Goal: Information Seeking & Learning: Learn about a topic

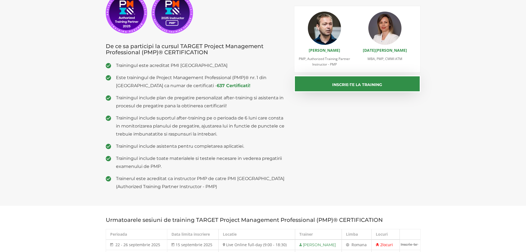
scroll to position [110, 0]
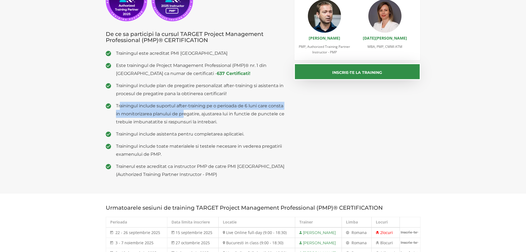
drag, startPoint x: 135, startPoint y: 104, endPoint x: 191, endPoint y: 111, distance: 56.7
click at [186, 110] on span "Trainingul include suportul after-training pe o perioada de 6 luni care consta …" at bounding box center [201, 114] width 170 height 24
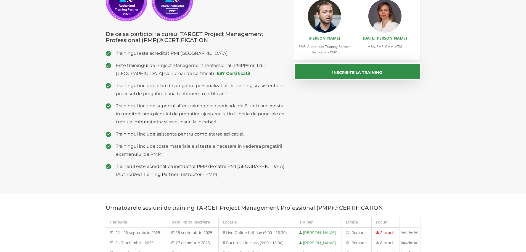
click at [201, 113] on span "Trainingul include suportul after-training pe o perioada de 6 luni care consta …" at bounding box center [201, 114] width 170 height 24
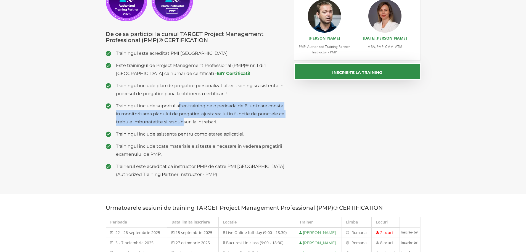
drag, startPoint x: 179, startPoint y: 106, endPoint x: 187, endPoint y: 123, distance: 18.7
click at [184, 120] on span "Trainingul include suportul after-training pe o perioada de 6 luni care consta …" at bounding box center [201, 114] width 170 height 24
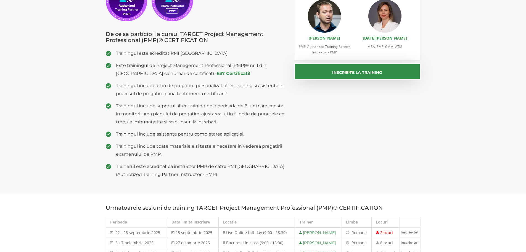
click at [198, 124] on span "Trainingul include suportul after-training pe o perioada de 6 luni care consta …" at bounding box center [201, 114] width 170 height 24
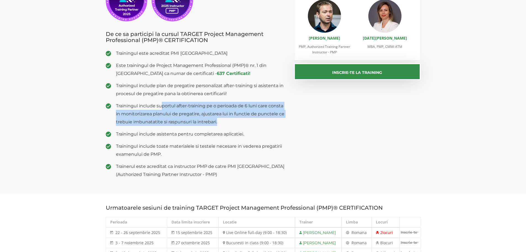
drag, startPoint x: 220, startPoint y: 124, endPoint x: 162, endPoint y: 103, distance: 62.2
click at [162, 103] on span "Trainingul include suportul after-training pe o perioada de 6 luni care consta …" at bounding box center [201, 114] width 170 height 24
click at [178, 113] on span "Trainingul include suportul after-training pe o perioada de 6 luni care consta …" at bounding box center [201, 114] width 170 height 24
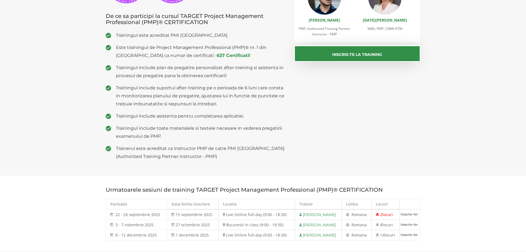
scroll to position [138, 0]
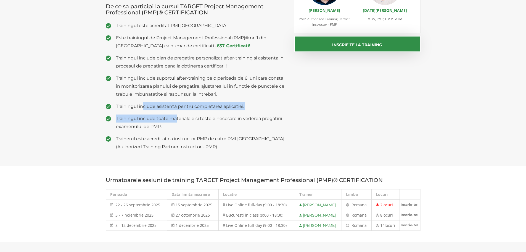
drag, startPoint x: 143, startPoint y: 102, endPoint x: 188, endPoint y: 112, distance: 45.5
click at [186, 112] on ul "Trainingul este acreditat PMI USA Este trainingul de Project Management Profess…" at bounding box center [196, 86] width 180 height 129
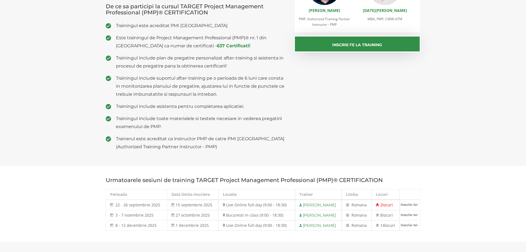
click at [209, 113] on ul "Trainingul este acreditat PMI USA Este trainingul de Project Management Profess…" at bounding box center [196, 86] width 180 height 129
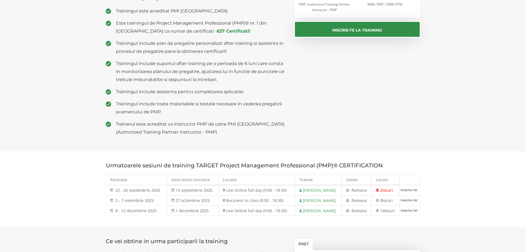
scroll to position [193, 0]
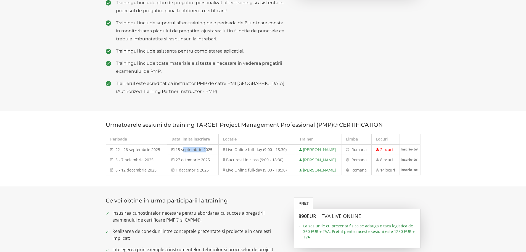
drag, startPoint x: 180, startPoint y: 148, endPoint x: 205, endPoint y: 148, distance: 25.4
click at [203, 148] on td "15 septembrie 2025" at bounding box center [193, 149] width 52 height 10
click at [205, 148] on td "15 septembrie 2025" at bounding box center [193, 149] width 52 height 10
click at [179, 148] on td "15 septembrie 2025" at bounding box center [193, 149] width 52 height 10
click at [191, 150] on td "15 septembrie 2025" at bounding box center [193, 149] width 52 height 10
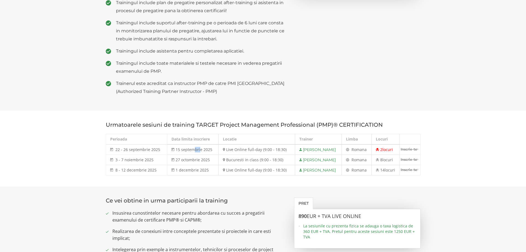
drag, startPoint x: 191, startPoint y: 149, endPoint x: 197, endPoint y: 149, distance: 6.4
click at [197, 149] on td "15 septembrie 2025" at bounding box center [193, 149] width 52 height 10
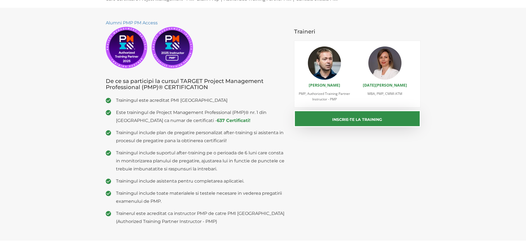
scroll to position [0, 0]
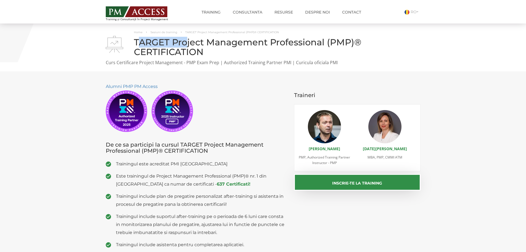
drag, startPoint x: 141, startPoint y: 40, endPoint x: 192, endPoint y: 42, distance: 51.2
click at [192, 42] on h1 "TARGET Project Management Professional (PMP)® CERTIFICATION" at bounding box center [263, 46] width 315 height 19
click at [207, 42] on h1 "TARGET Project Management Professional (PMP)® CERTIFICATION" at bounding box center [263, 46] width 315 height 19
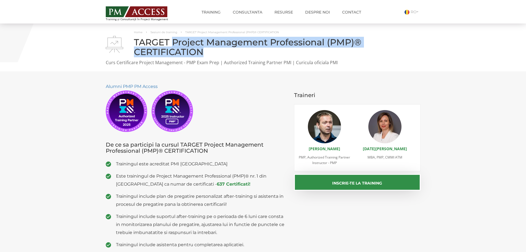
drag, startPoint x: 172, startPoint y: 41, endPoint x: 208, endPoint y: 55, distance: 38.7
click at [207, 54] on h1 "TARGET Project Management Professional (PMP)® CERTIFICATION" at bounding box center [263, 46] width 315 height 19
click at [223, 53] on h1 "TARGET Project Management Professional (PMP)® CERTIFICATION" at bounding box center [263, 46] width 315 height 19
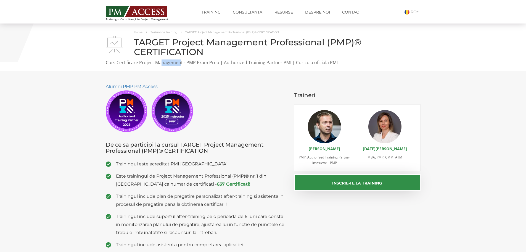
drag, startPoint x: 161, startPoint y: 62, endPoint x: 182, endPoint y: 62, distance: 20.7
click at [181, 62] on p "Curs Certificare Project Management - PMP Exam Prep | Authorized Training Partn…" at bounding box center [263, 62] width 315 height 6
click at [190, 62] on p "Curs Certificare Project Management - PMP Exam Prep | Authorized Training Partn…" at bounding box center [263, 62] width 315 height 6
drag, startPoint x: 210, startPoint y: 62, endPoint x: 250, endPoint y: 62, distance: 40.3
click at [226, 62] on p "Curs Certificare Project Management - PMP Exam Prep | Authorized Training Partn…" at bounding box center [263, 62] width 315 height 6
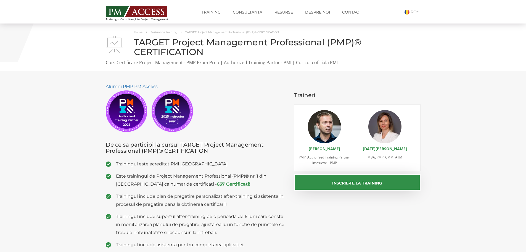
click at [251, 62] on p "Curs Certificare Project Management - PMP Exam Prep | Authorized Training Partn…" at bounding box center [263, 62] width 315 height 6
click at [252, 14] on link "Consultanta" at bounding box center [248, 12] width 38 height 11
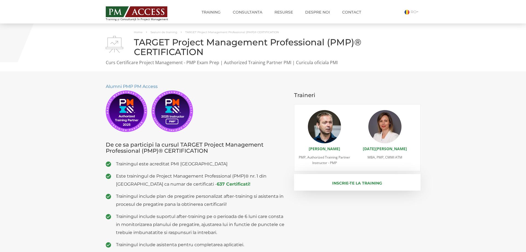
click at [331, 181] on button "Inscrie-te la training" at bounding box center [357, 182] width 127 height 17
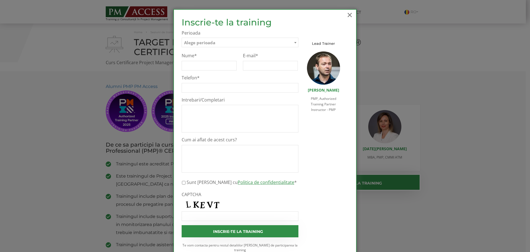
click at [346, 15] on span "×" at bounding box center [349, 14] width 7 height 15
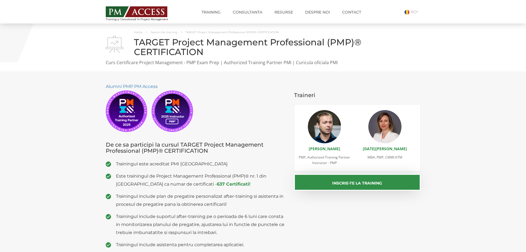
click at [301, 63] on p "Curs Certificare Project Management - PMP Exam Prep | Authorized Training Partn…" at bounding box center [263, 62] width 315 height 6
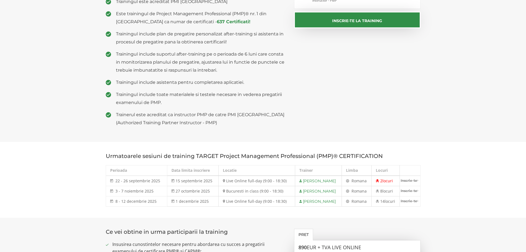
scroll to position [166, 0]
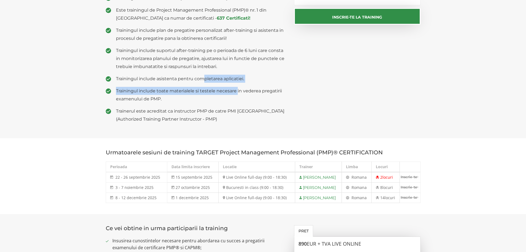
drag, startPoint x: 202, startPoint y: 78, endPoint x: 239, endPoint y: 85, distance: 37.2
click at [239, 85] on ul "Trainingul este acreditat PMI USA Este trainingul de Project Management Profess…" at bounding box center [196, 58] width 180 height 129
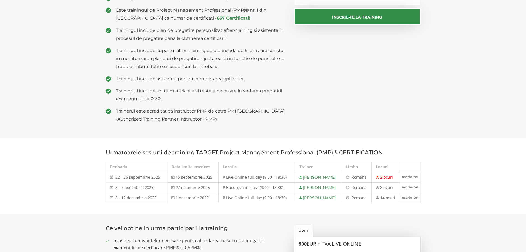
click at [226, 95] on span "Trainingul include toate materialele si testele necesare in vederea pregatirii …" at bounding box center [201, 95] width 170 height 16
drag, startPoint x: 145, startPoint y: 79, endPoint x: 213, endPoint y: 79, distance: 67.9
click at [212, 79] on span "Trainingul include asistenta pentru completarea aplicatiei." at bounding box center [201, 79] width 170 height 8
click at [212, 83] on span "Trainingul include asistenta pentru completarea aplicatiei." at bounding box center [201, 79] width 170 height 8
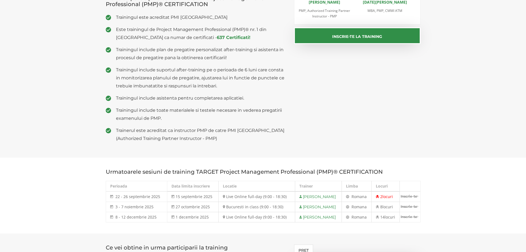
scroll to position [138, 0]
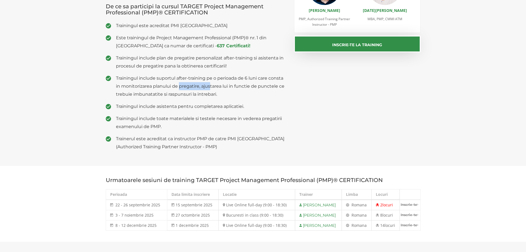
drag, startPoint x: 179, startPoint y: 82, endPoint x: 225, endPoint y: 94, distance: 47.9
click at [218, 87] on span "Trainingul include suportul after-training pe o perioada de 6 luni care consta …" at bounding box center [201, 86] width 170 height 24
click at [220, 100] on ul "Trainingul este acreditat PMI USA Este trainingul de Project Management Profess…" at bounding box center [196, 86] width 180 height 129
drag, startPoint x: 149, startPoint y: 86, endPoint x: 212, endPoint y: 94, distance: 63.8
click at [212, 94] on span "Trainingul include suportul after-training pe o perioada de 6 luni care consta …" at bounding box center [201, 86] width 170 height 24
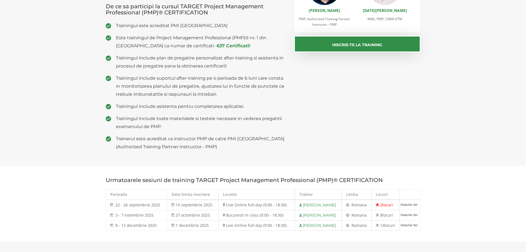
click at [191, 113] on ul "Trainingul este acreditat PMI USA Este trainingul de Project Management Profess…" at bounding box center [196, 86] width 180 height 129
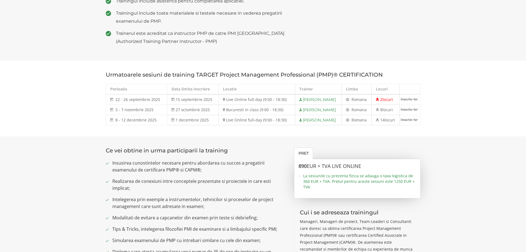
scroll to position [304, 0]
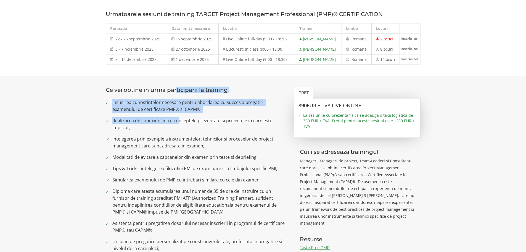
drag, startPoint x: 174, startPoint y: 91, endPoint x: 178, endPoint y: 119, distance: 27.7
click at [178, 118] on div "Ce vei obtine in urma participarii la training Insusirea cunostintelor necesare…" at bounding box center [196, 206] width 189 height 238
click at [178, 121] on span "Realizarea de conexiuni intre conceptele prezentate si proiectele in care esti …" at bounding box center [199, 124] width 174 height 14
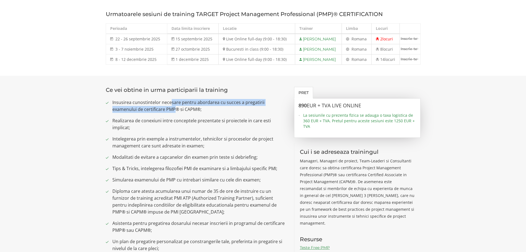
drag, startPoint x: 171, startPoint y: 100, endPoint x: 174, endPoint y: 120, distance: 20.3
click at [175, 114] on ul "Insusirea cunostintelor necesare pentru abordarea cu succes a pregatirii examen…" at bounding box center [196, 209] width 180 height 221
click at [166, 128] on span "Realizarea de conexiuni intre conceptele prezentate si proiectele in care esti …" at bounding box center [199, 124] width 174 height 14
drag, startPoint x: 153, startPoint y: 103, endPoint x: 177, endPoint y: 110, distance: 25.1
click at [177, 110] on span "Insusirea cunostintelor necesare pentru abordarea cu succes a pregatirii examen…" at bounding box center [199, 106] width 174 height 14
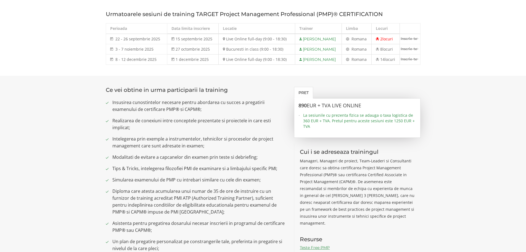
click at [185, 110] on span "Insusirea cunostintelor necesare pentru abordarea cu succes a pregatirii examen…" at bounding box center [199, 106] width 174 height 14
drag, startPoint x: 180, startPoint y: 108, endPoint x: 207, endPoint y: 108, distance: 27.1
click at [204, 108] on span "Insusirea cunostintelor necesare pentru abordarea cu succes a pregatirii examen…" at bounding box center [199, 106] width 174 height 14
click at [207, 108] on span "Insusirea cunostintelor necesare pentru abordarea cu succes a pregatirii examen…" at bounding box center [199, 106] width 174 height 14
drag, startPoint x: 134, startPoint y: 119, endPoint x: 169, endPoint y: 123, distance: 35.6
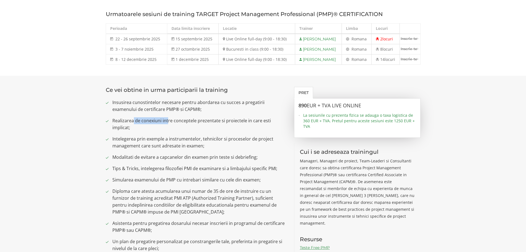
click at [168, 123] on span "Realizarea de conexiuni intre conceptele prezentate si proiectele in care esti …" at bounding box center [199, 124] width 174 height 14
click at [158, 128] on span "Realizarea de conexiuni intre conceptele prezentate si proiectele in care esti …" at bounding box center [199, 124] width 174 height 14
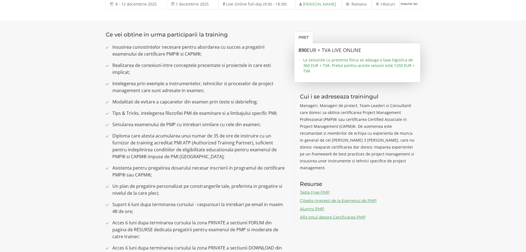
scroll to position [387, 0]
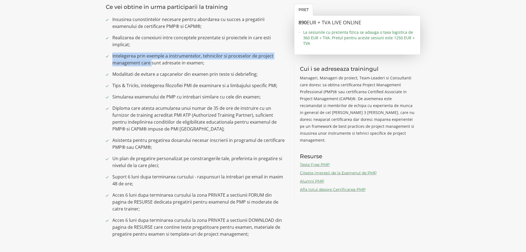
drag, startPoint x: 111, startPoint y: 53, endPoint x: 156, endPoint y: 61, distance: 44.9
click at [154, 61] on li "Intelegerea prin exemple a instrumentelor, tehnicilor si proceselor de project …" at bounding box center [196, 59] width 180 height 14
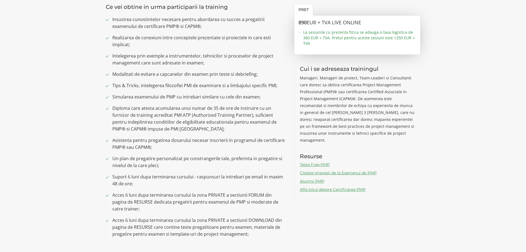
click at [159, 64] on span "Intelegerea prin exemple a instrumentelor, tehnicilor si proceselor de project …" at bounding box center [199, 59] width 174 height 14
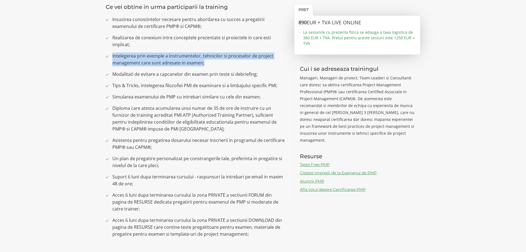
drag, startPoint x: 110, startPoint y: 56, endPoint x: 225, endPoint y: 69, distance: 115.3
click at [228, 65] on li "Intelegerea prin exemple a instrumentelor, tehnicilor si proceselor de project …" at bounding box center [196, 59] width 180 height 14
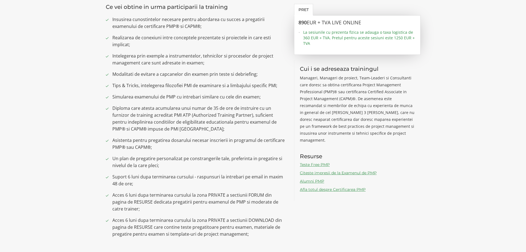
click at [182, 96] on span "Simularea examenului de PMP cu intrebari similare cu cele din examen;" at bounding box center [199, 96] width 174 height 7
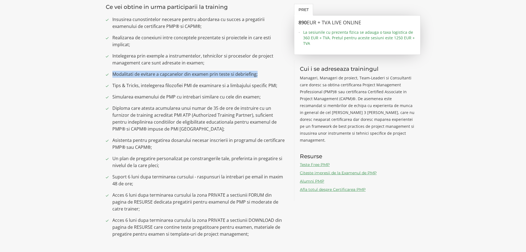
drag, startPoint x: 91, startPoint y: 74, endPoint x: 259, endPoint y: 76, distance: 168.5
click at [264, 72] on section "Ce vei obtine in urma participarii la training Insusirea cunostintelor necesare…" at bounding box center [263, 123] width 526 height 260
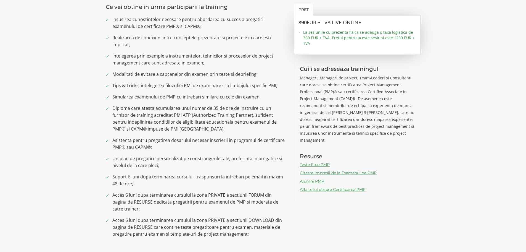
click at [162, 89] on span "Tips & Tricks, intelegerea filozofiei PMI de examinare si a limbajului specific…" at bounding box center [199, 85] width 174 height 7
drag, startPoint x: 108, startPoint y: 84, endPoint x: 204, endPoint y: 89, distance: 95.7
click at [204, 89] on li "Tips & Tricks, intelegerea filozofiei PMI de examinare si a limbajului specific…" at bounding box center [196, 85] width 180 height 7
drag, startPoint x: 194, startPoint y: 91, endPoint x: 170, endPoint y: 89, distance: 23.8
click at [194, 91] on ul "Insusirea cunostintelor necesare pentru abordarea cu succes a pregatirii examen…" at bounding box center [196, 126] width 180 height 221
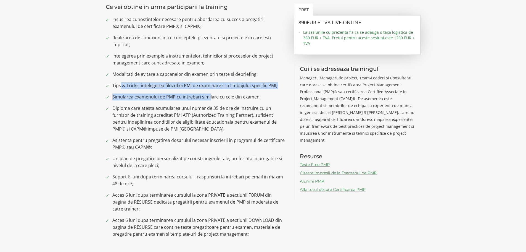
drag, startPoint x: 120, startPoint y: 84, endPoint x: 211, endPoint y: 95, distance: 91.5
click at [211, 92] on ul "Insusirea cunostintelor necesare pentru abordarea cu succes a pregatirii examen…" at bounding box center [196, 126] width 180 height 221
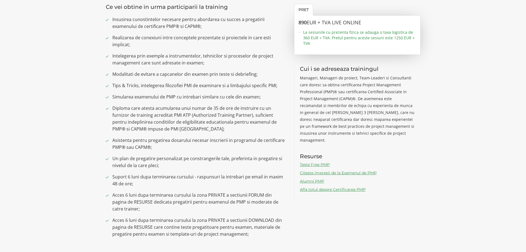
click at [125, 109] on span "Diploma care atesta acumularea unui numar de 35 de ore de instruire cu un furni…" at bounding box center [199, 119] width 174 height 28
drag, startPoint x: 111, startPoint y: 95, endPoint x: 242, endPoint y: 97, distance: 130.9
click at [242, 97] on li "Simularea examenului de PMP cu intrebari similare cu cele din examen;" at bounding box center [196, 96] width 180 height 7
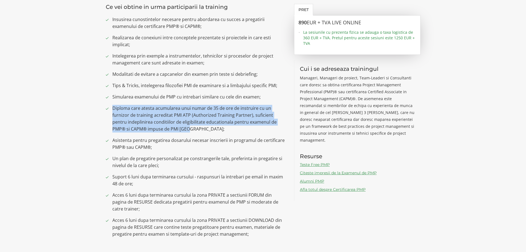
drag, startPoint x: 114, startPoint y: 107, endPoint x: 187, endPoint y: 128, distance: 76.3
click at [187, 128] on span "Diploma care atesta acumularea unui numar de 35 de ore de instruire cu un furni…" at bounding box center [199, 119] width 174 height 28
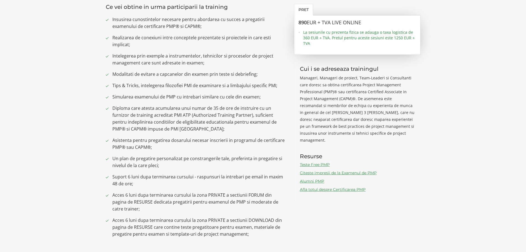
click at [147, 142] on span "Asistenta pentru pregatirea dosarului necesar inscrierii in programul de certif…" at bounding box center [199, 144] width 174 height 14
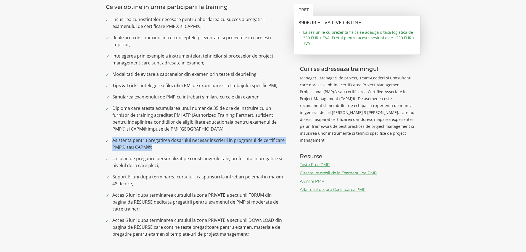
drag, startPoint x: 108, startPoint y: 138, endPoint x: 162, endPoint y: 151, distance: 56.3
click at [162, 151] on ul "Insusirea cunostintelor necesare pentru abordarea cu succes a pregatirii examen…" at bounding box center [196, 126] width 180 height 221
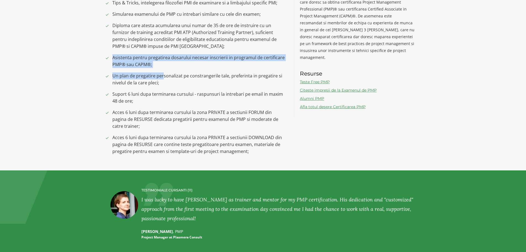
scroll to position [470, 0]
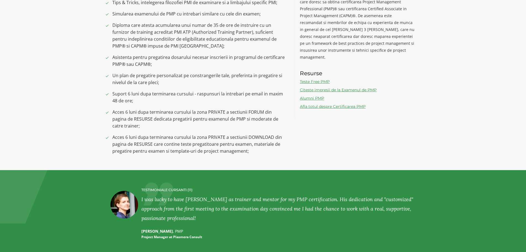
click at [163, 125] on span "Acces 6 luni dupa terminarea cursului la zona PRIVATE a sectiunii FORUM din pag…" at bounding box center [199, 119] width 174 height 21
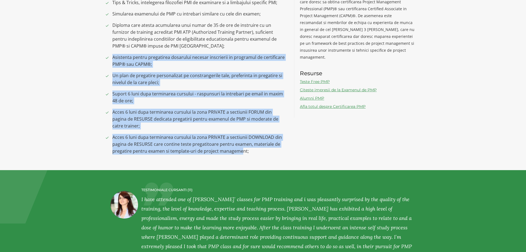
drag, startPoint x: 112, startPoint y: 54, endPoint x: 256, endPoint y: 153, distance: 174.5
click at [244, 152] on ul "Insusirea cunostintelor necesare pentru abordarea cu succes a pregatirii examen…" at bounding box center [196, 43] width 180 height 221
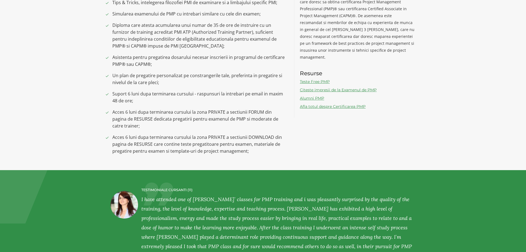
click at [257, 152] on span "Acces 6 luni dupa terminarea cursului la zona PRIVATE a sectiunii DOWNLOAD din …" at bounding box center [199, 144] width 174 height 21
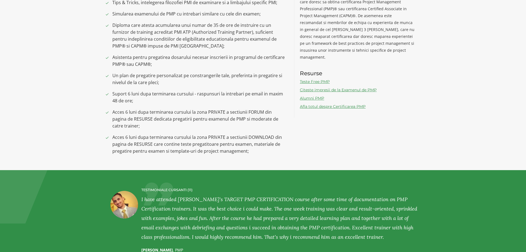
scroll to position [387, 0]
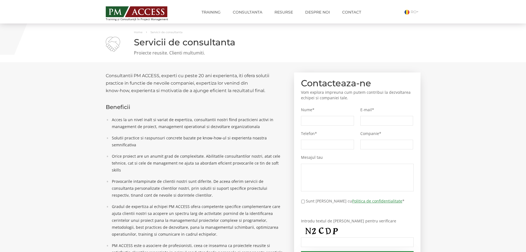
click at [160, 111] on div "Consultantii PM ACCESS, experti cu peste 20 ani experienta, iti ofera solutii p…" at bounding box center [196, 189] width 189 height 234
